Goal: Information Seeking & Learning: Check status

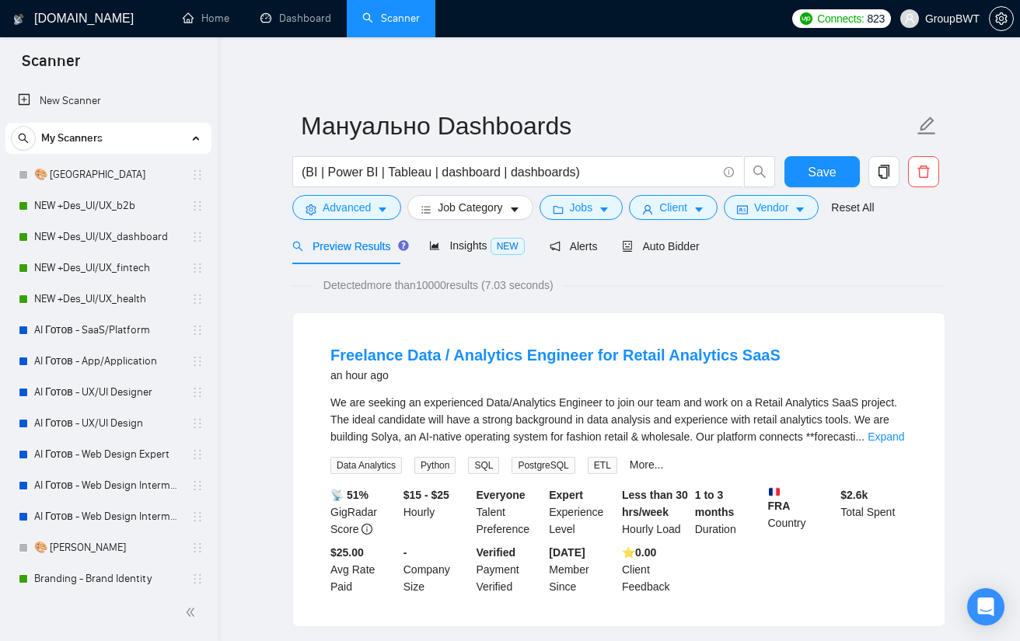
scroll to position [389, 0]
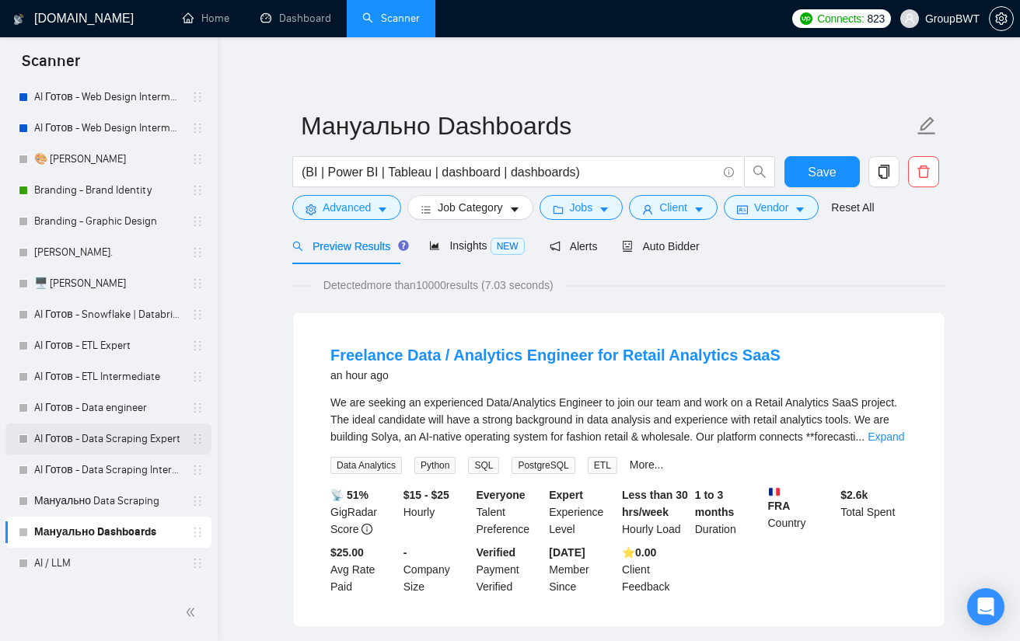
click at [100, 433] on link "AI Готов - Data Scraping Expert" at bounding box center [108, 439] width 148 height 31
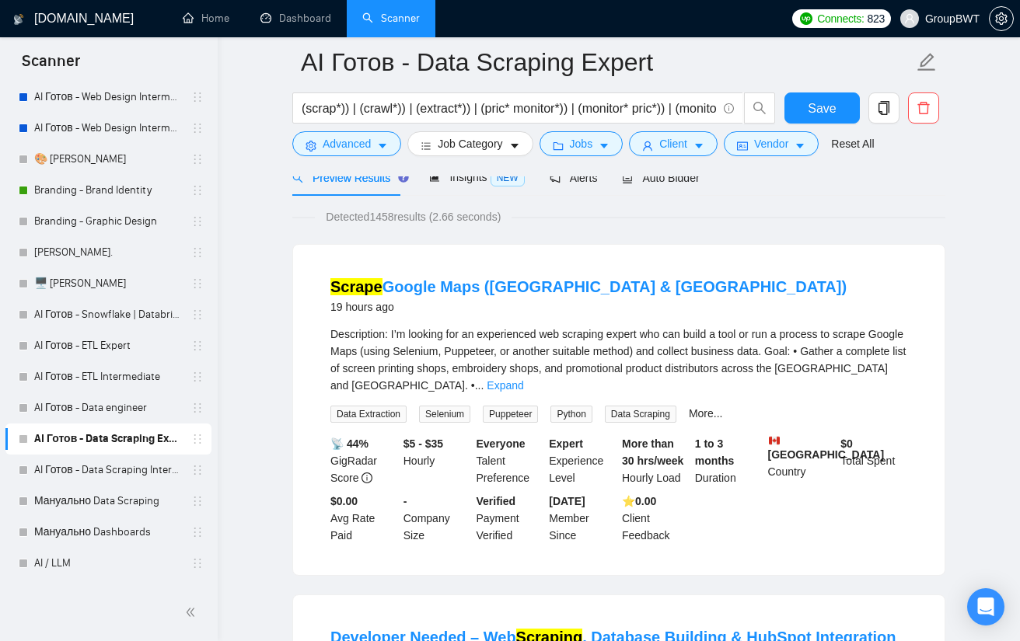
scroll to position [78, 0]
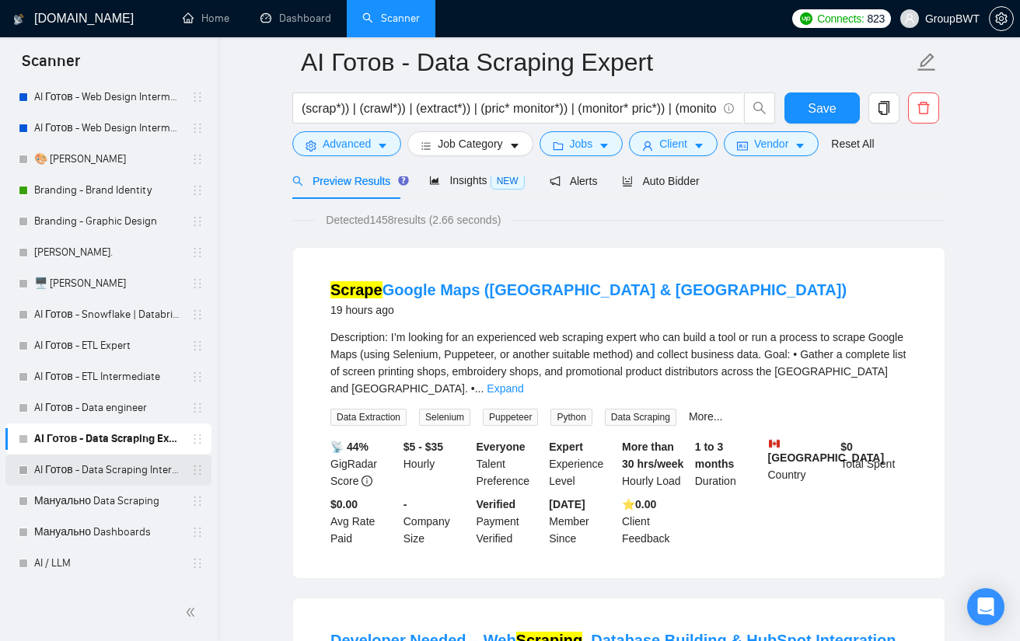
click at [99, 471] on link "AI Готов - Data Scraping Intermediate" at bounding box center [108, 470] width 148 height 31
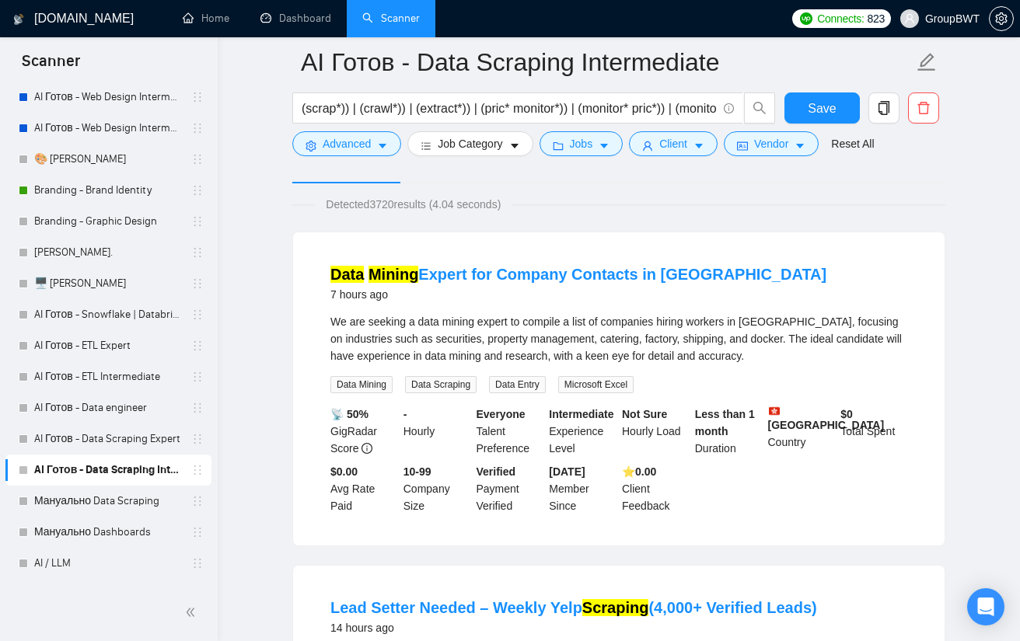
scroll to position [96, 0]
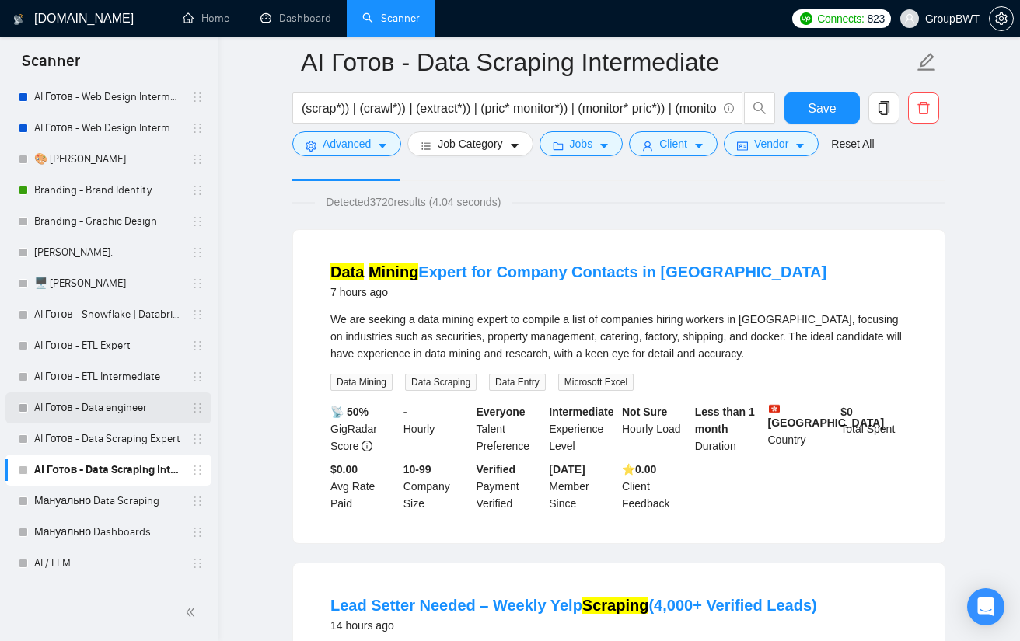
click at [106, 410] on link "AI Готов - Data engineer" at bounding box center [108, 408] width 148 height 31
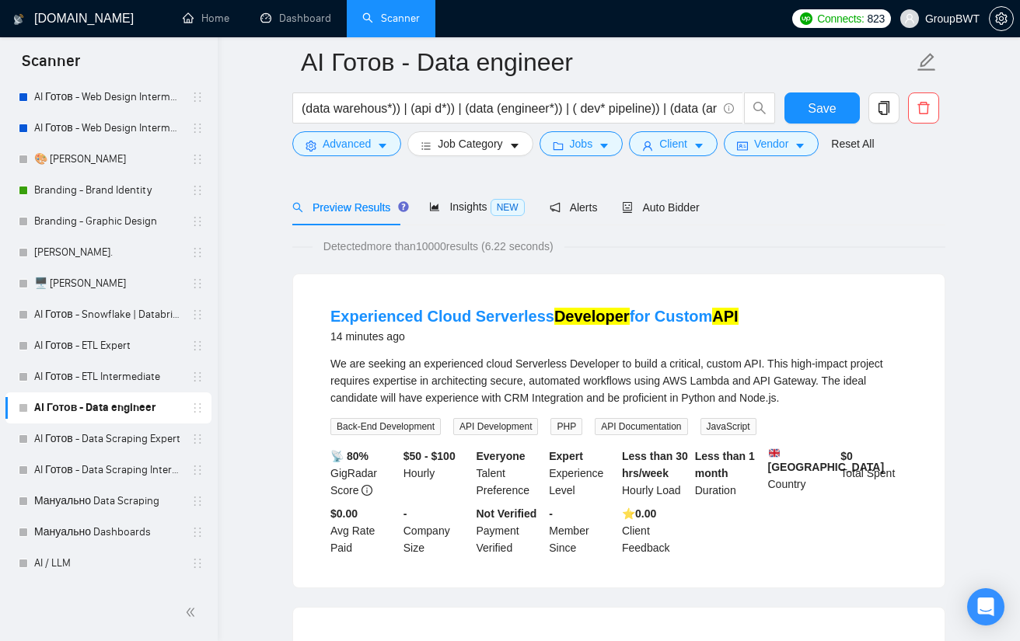
scroll to position [156, 0]
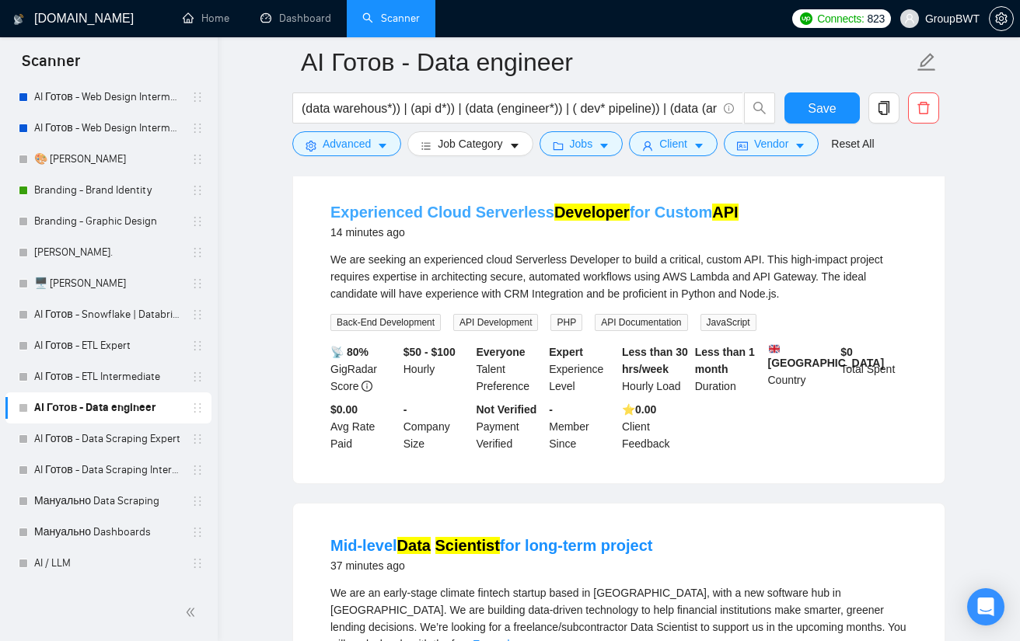
click at [600, 209] on mark "Developer" at bounding box center [591, 212] width 75 height 17
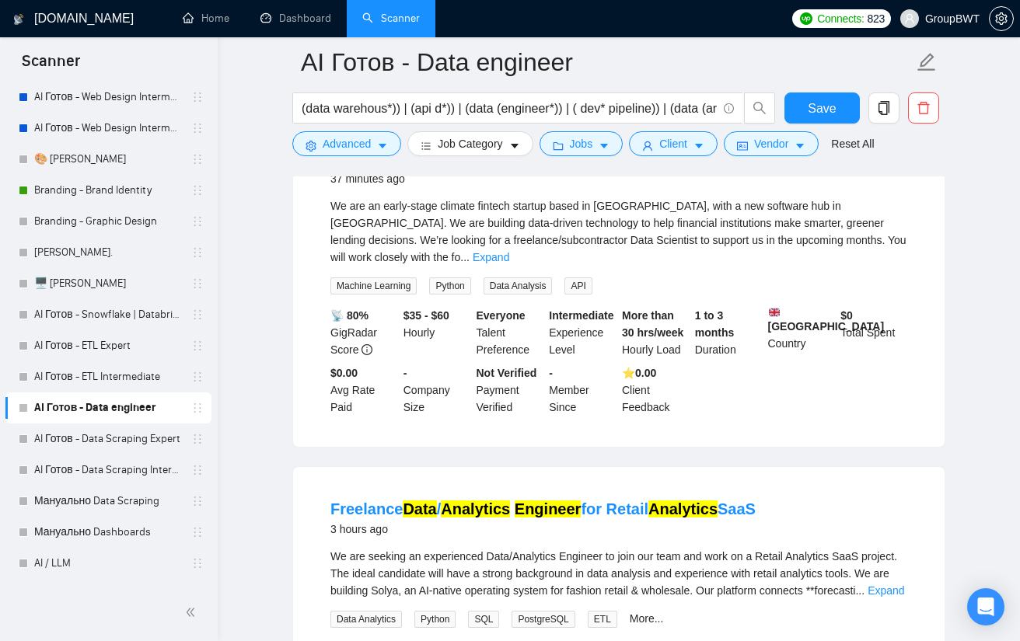
scroll to position [778, 0]
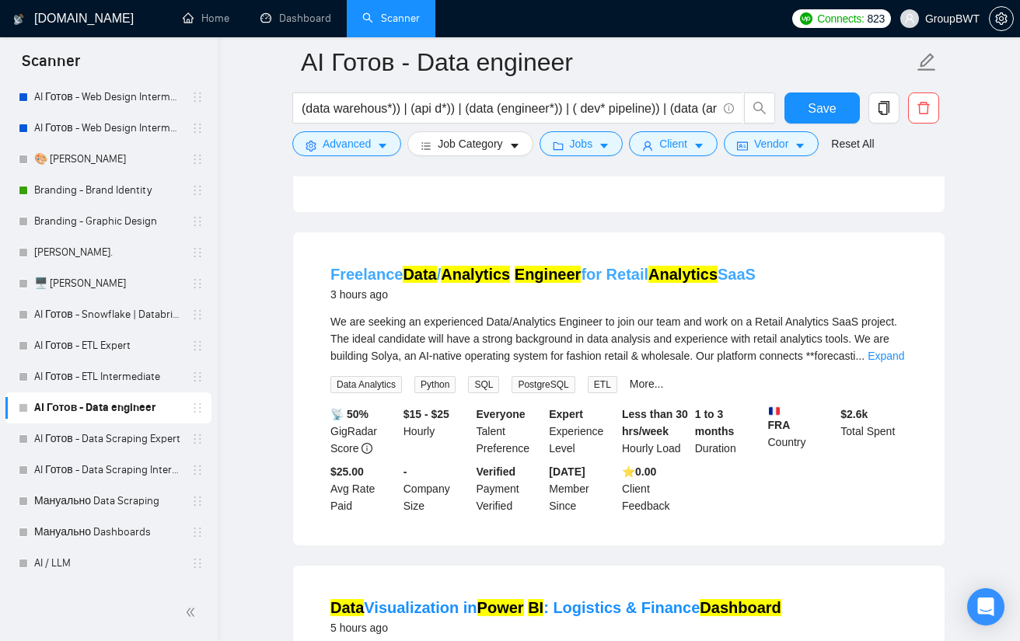
click at [478, 279] on mark "Analytics" at bounding box center [475, 274] width 69 height 17
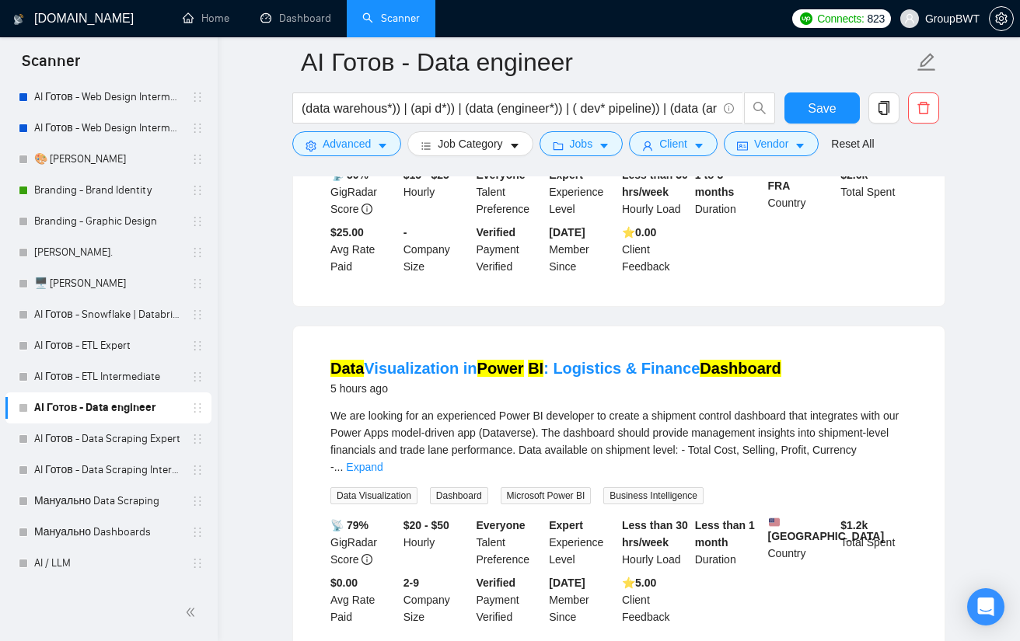
scroll to position [1011, 0]
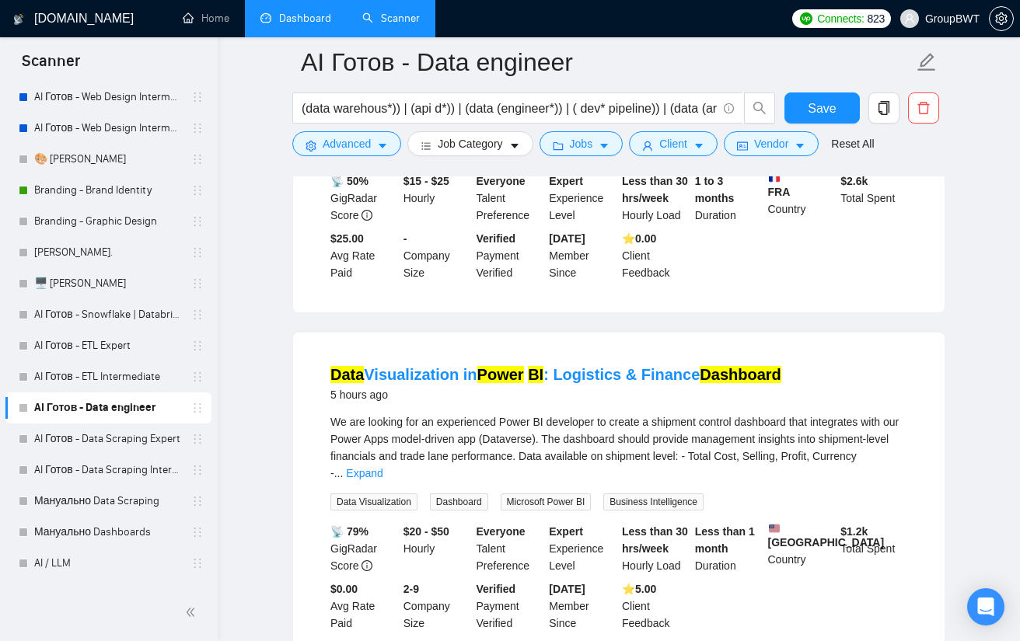
click at [295, 23] on link "Dashboard" at bounding box center [295, 18] width 71 height 13
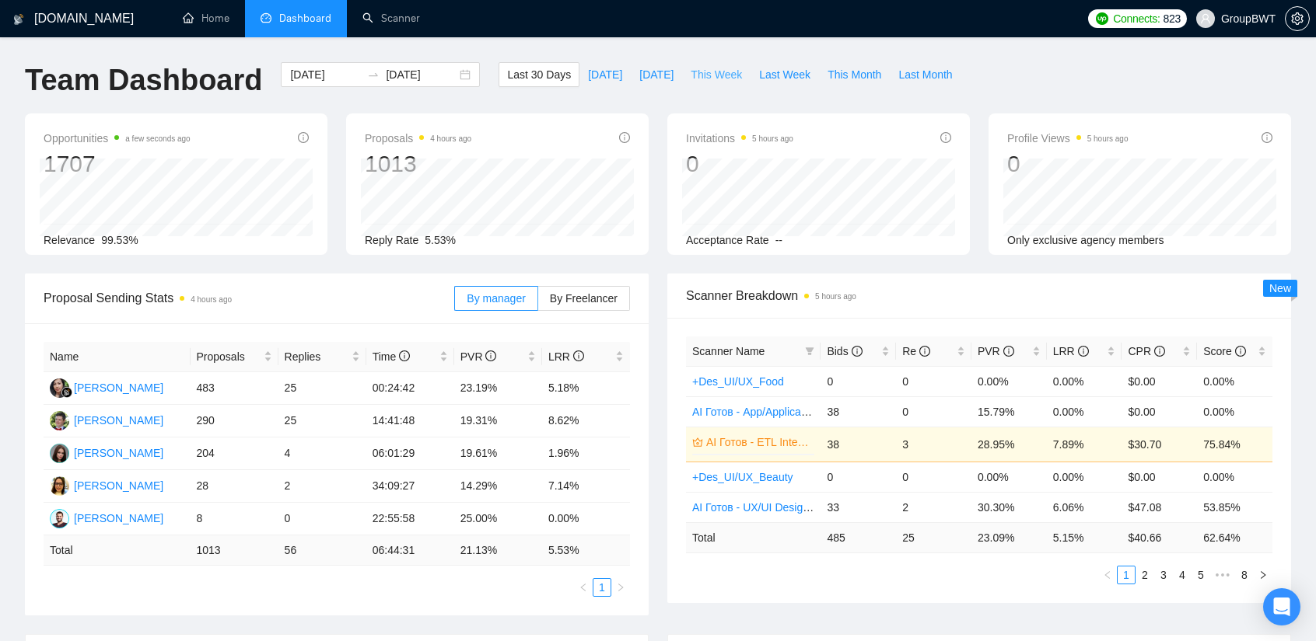
click at [704, 74] on span "This Week" at bounding box center [715, 74] width 51 height 17
type input "[DATE]"
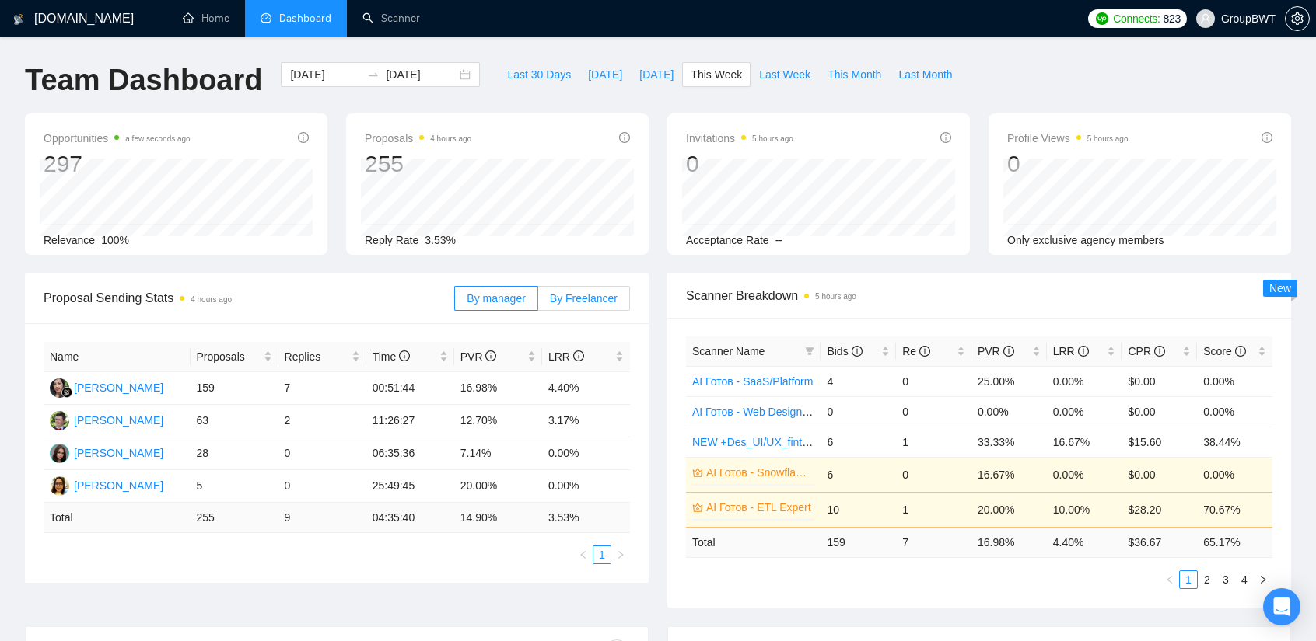
click at [575, 299] on span "By Freelancer" at bounding box center [584, 298] width 68 height 12
click at [538, 302] on input "By Freelancer" at bounding box center [538, 302] width 0 height 0
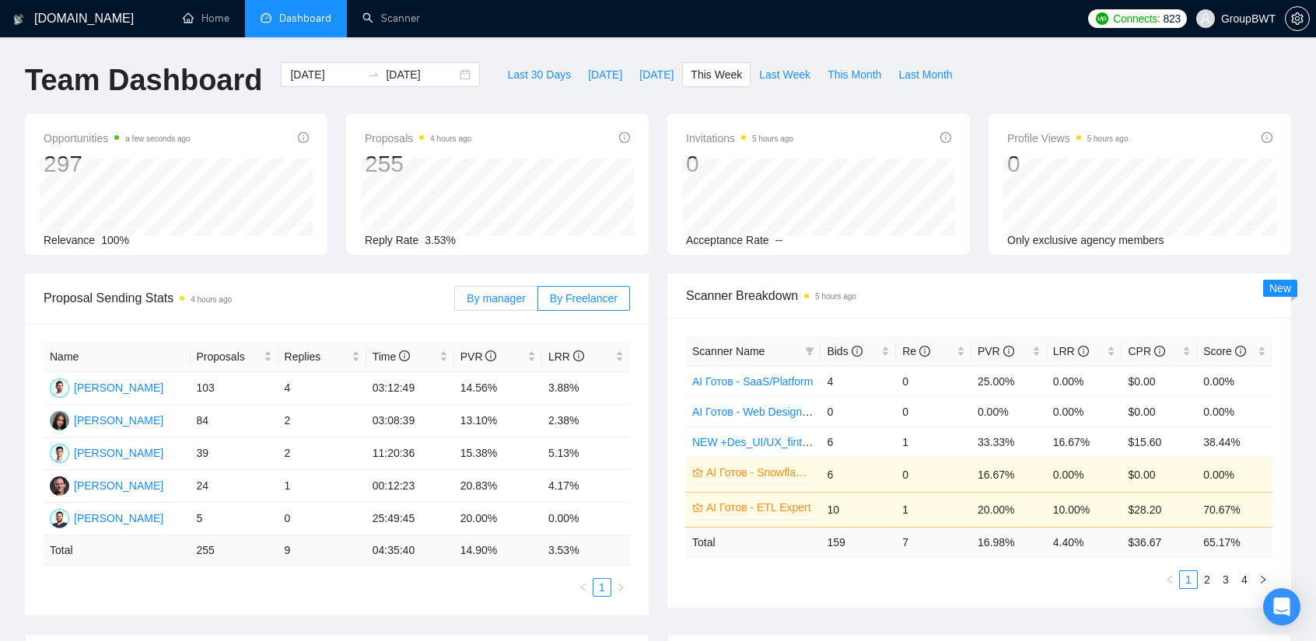
click at [518, 299] on span "By manager" at bounding box center [496, 298] width 58 height 12
click at [455, 302] on input "By manager" at bounding box center [455, 302] width 0 height 0
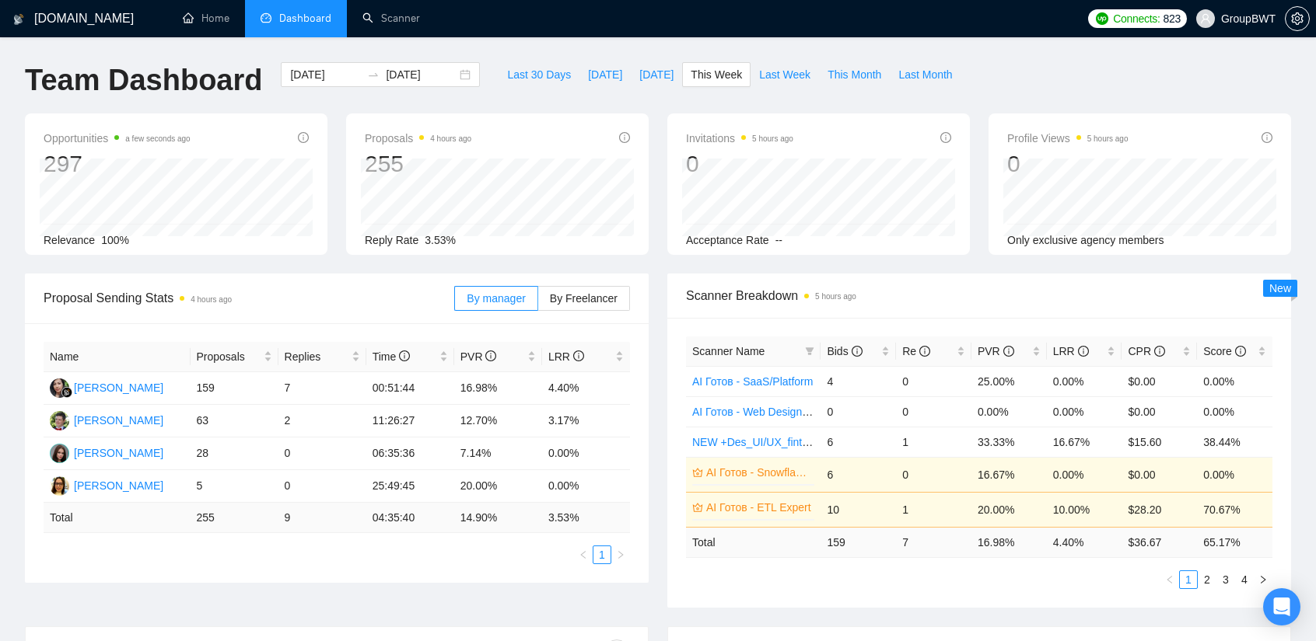
click at [603, 282] on div "By manager By Freelancer" at bounding box center [542, 299] width 176 height 50
click at [585, 300] on span "By Freelancer" at bounding box center [584, 298] width 68 height 12
click at [538, 302] on input "By Freelancer" at bounding box center [538, 302] width 0 height 0
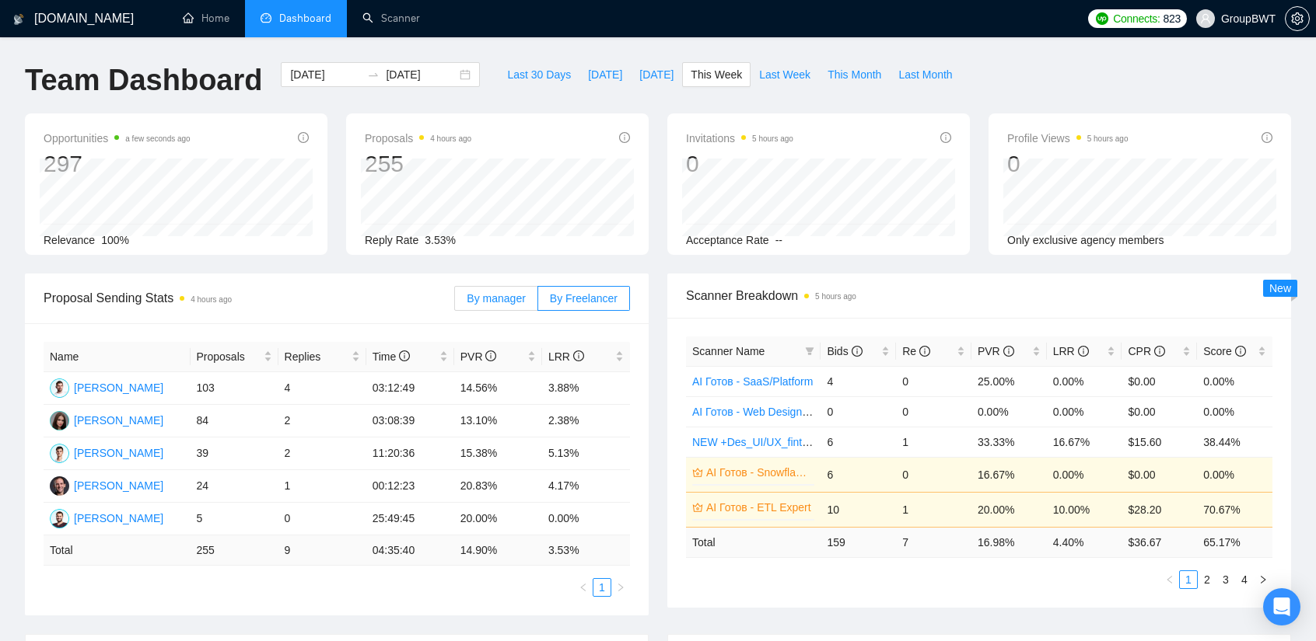
click at [509, 296] on span "By manager" at bounding box center [496, 298] width 58 height 12
click at [455, 302] on input "By manager" at bounding box center [455, 302] width 0 height 0
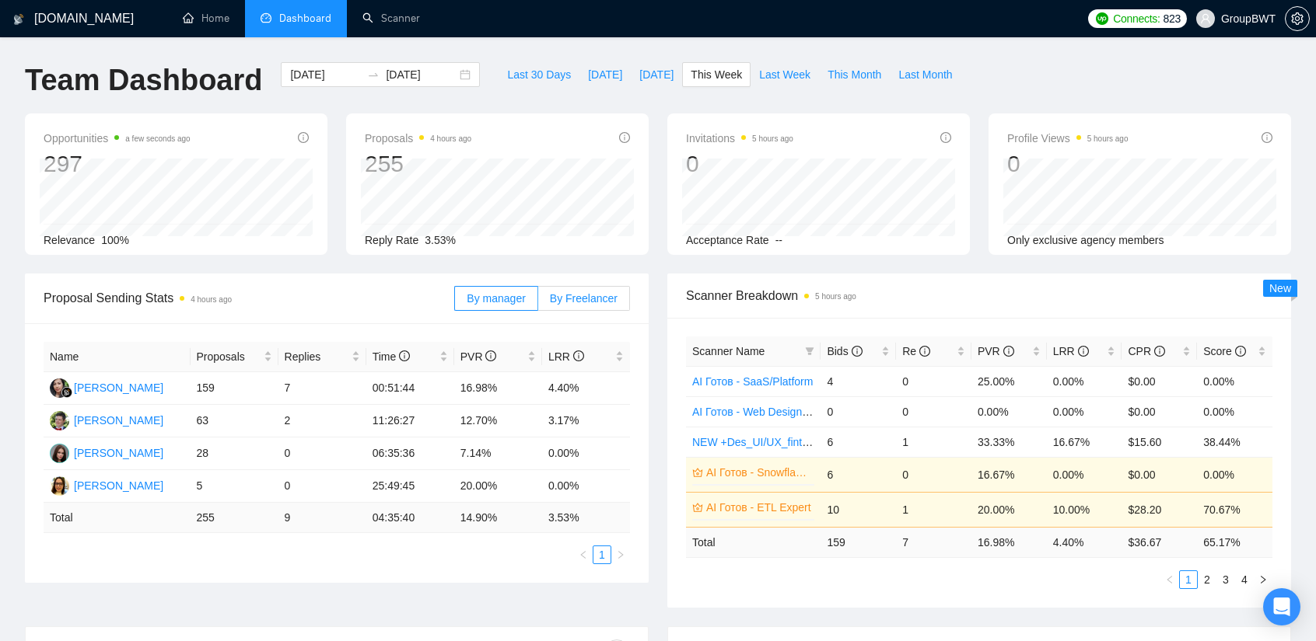
click at [599, 302] on span "By Freelancer" at bounding box center [584, 298] width 68 height 12
click at [538, 302] on input "By Freelancer" at bounding box center [538, 302] width 0 height 0
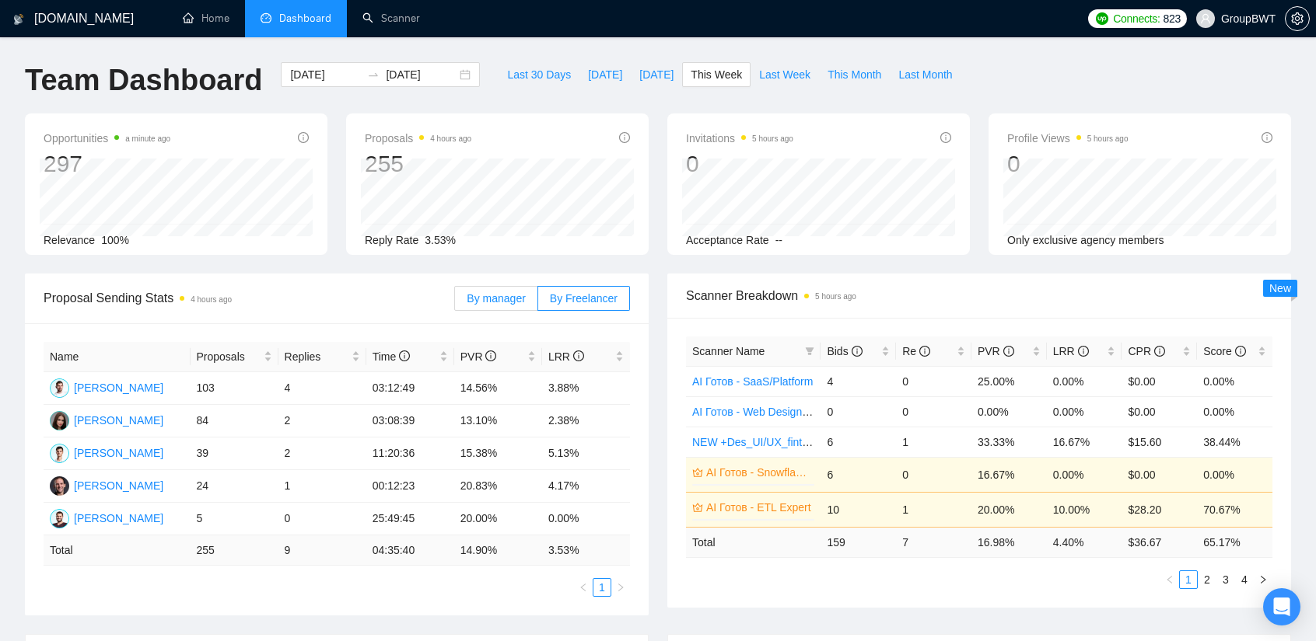
click at [533, 303] on label "By manager" at bounding box center [495, 298] width 83 height 25
click at [455, 302] on input "By manager" at bounding box center [455, 302] width 0 height 0
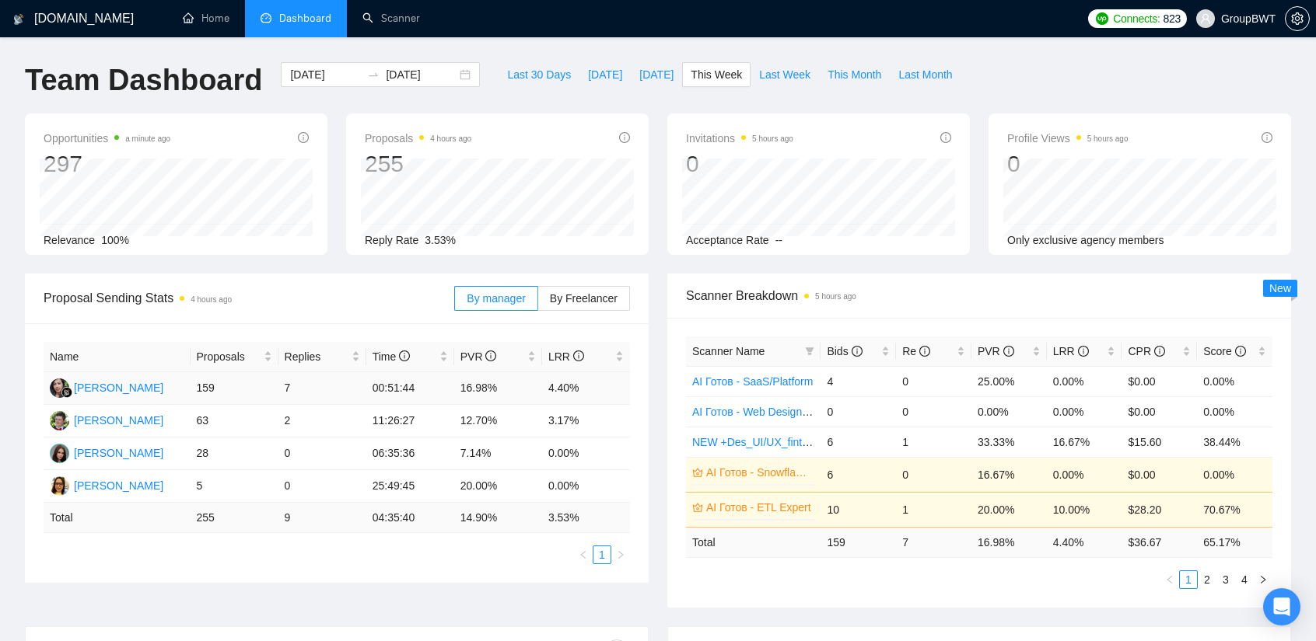
click at [207, 386] on td "159" at bounding box center [235, 388] width 88 height 33
click at [586, 299] on span "By Freelancer" at bounding box center [584, 298] width 68 height 12
click at [538, 302] on input "By Freelancer" at bounding box center [538, 302] width 0 height 0
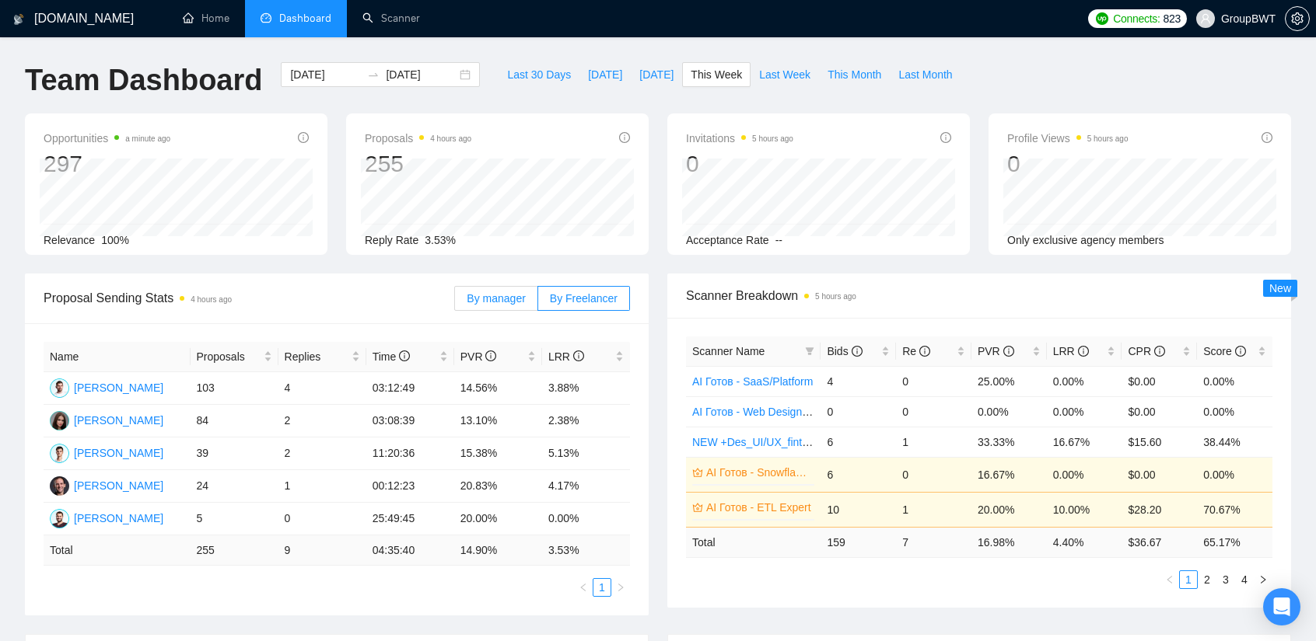
click at [498, 298] on span "By manager" at bounding box center [496, 298] width 58 height 12
click at [455, 302] on input "By manager" at bounding box center [455, 302] width 0 height 0
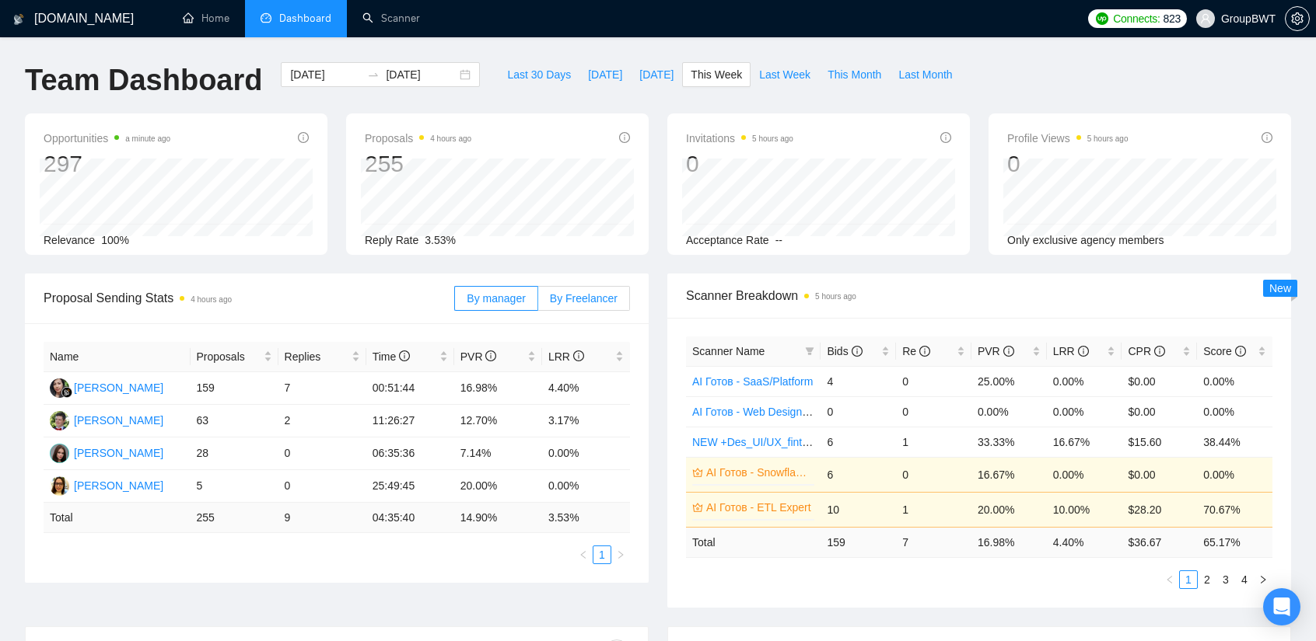
click at [595, 292] on span "By Freelancer" at bounding box center [584, 298] width 68 height 12
click at [538, 302] on input "By Freelancer" at bounding box center [538, 302] width 0 height 0
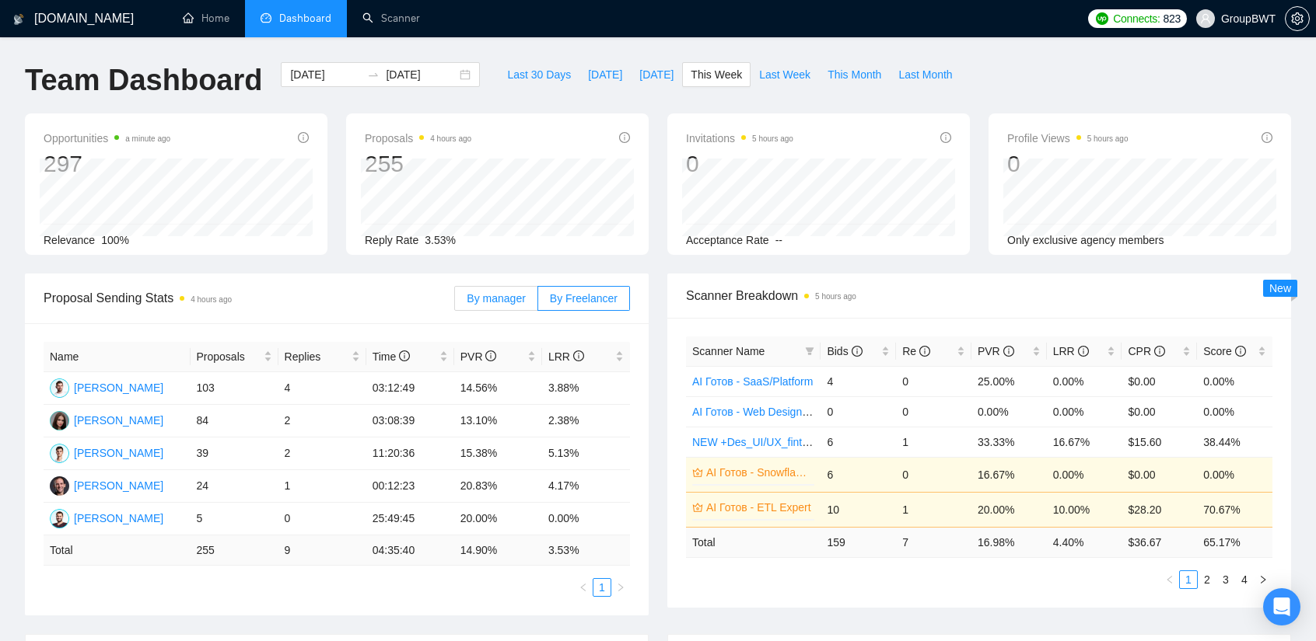
click at [510, 293] on span "By manager" at bounding box center [496, 298] width 58 height 12
click at [455, 302] on input "By manager" at bounding box center [455, 302] width 0 height 0
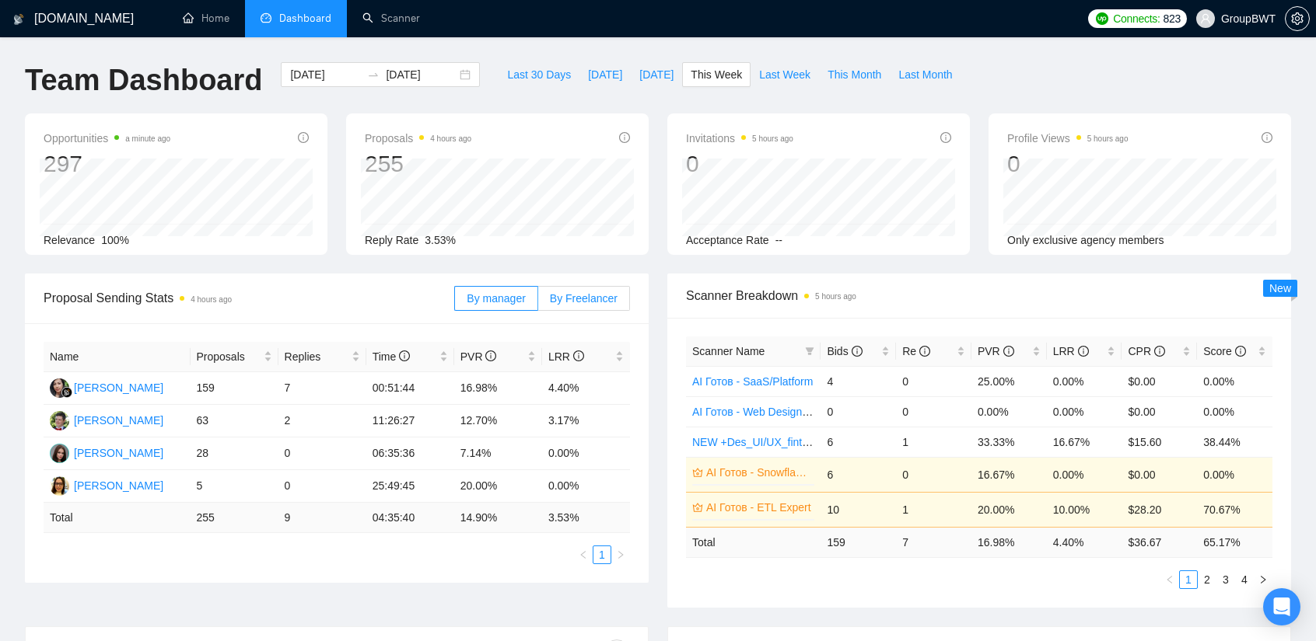
click at [586, 302] on span "By Freelancer" at bounding box center [584, 298] width 68 height 12
click at [538, 302] on input "By Freelancer" at bounding box center [538, 302] width 0 height 0
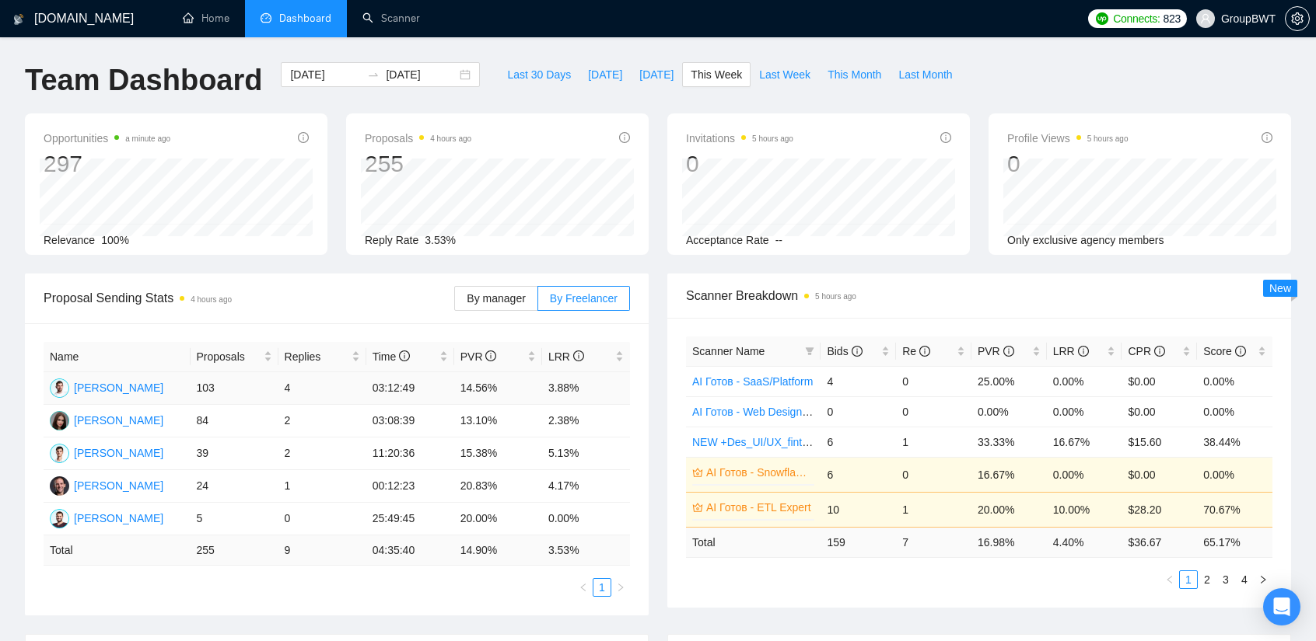
click at [220, 376] on td "103" at bounding box center [235, 388] width 88 height 33
click at [210, 388] on td "103" at bounding box center [235, 388] width 88 height 33
click at [213, 390] on td "103" at bounding box center [235, 388] width 88 height 33
click at [210, 389] on td "103" at bounding box center [235, 388] width 88 height 33
